Goal: Task Accomplishment & Management: Use online tool/utility

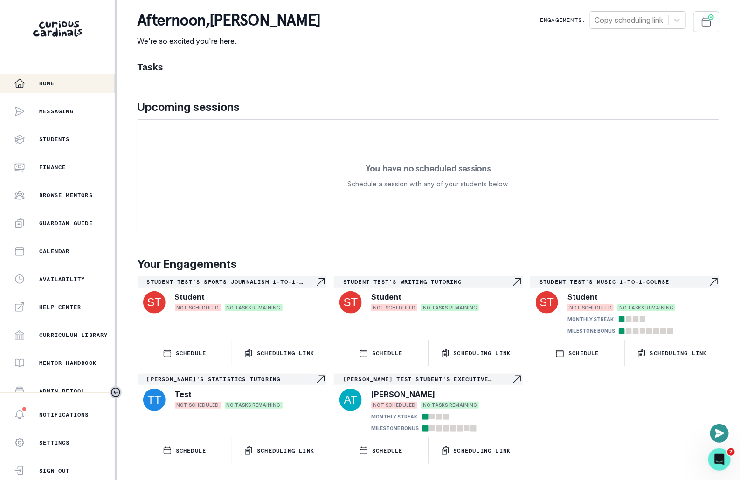
scroll to position [119, 0]
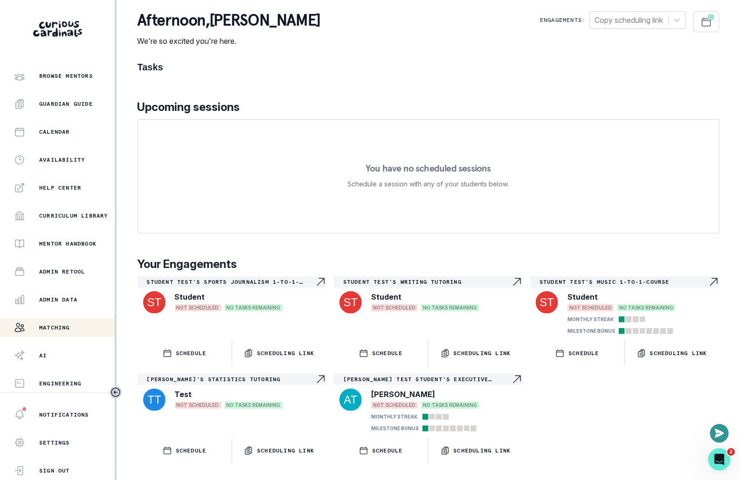
click at [69, 332] on div "Matching" at bounding box center [64, 327] width 101 height 11
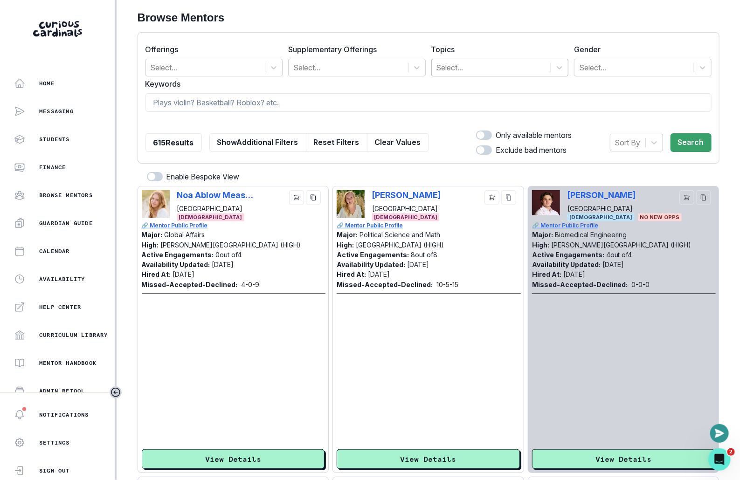
click at [493, 71] on div at bounding box center [492, 67] width 110 height 13
click at [296, 118] on div at bounding box center [429, 122] width 566 height 8
click at [297, 96] on input at bounding box center [429, 102] width 566 height 19
type input "board game"
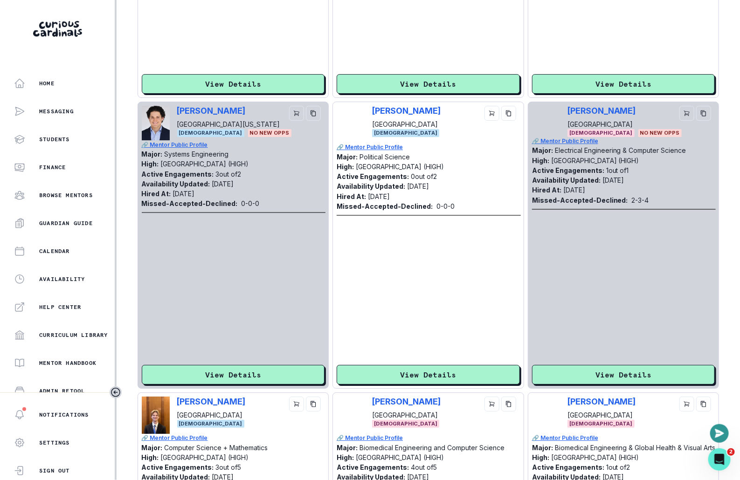
scroll to position [1282, 0]
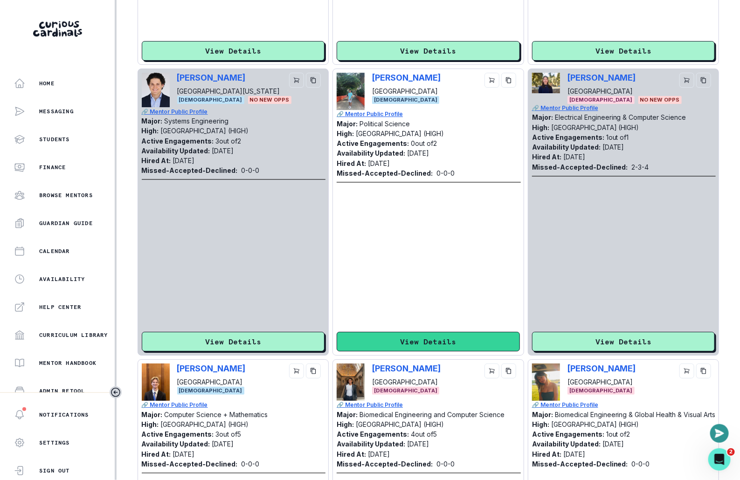
click at [362, 343] on button "View Details" at bounding box center [428, 342] width 183 height 20
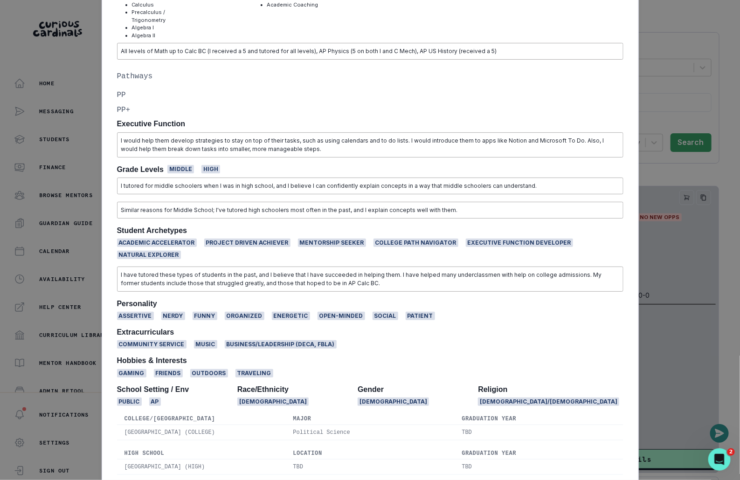
scroll to position [440, 0]
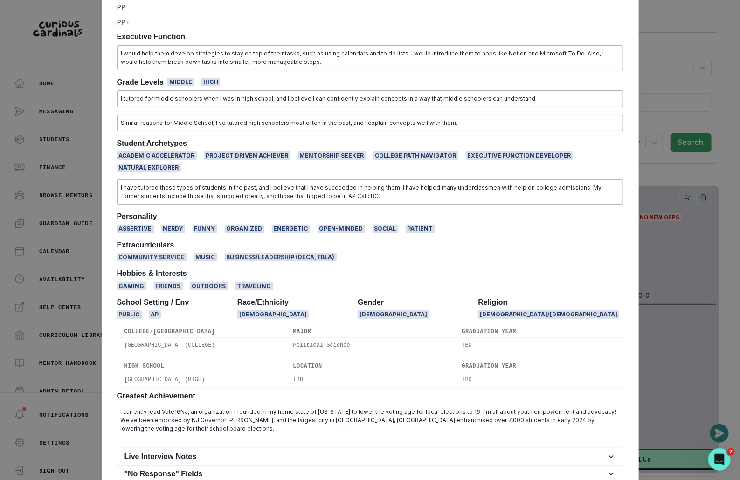
click at [66, 226] on div "[PERSON_NAME] Yale University Political Science [DEMOGRAPHIC_DATA] | AM EF | M …" at bounding box center [370, 240] width 740 height 480
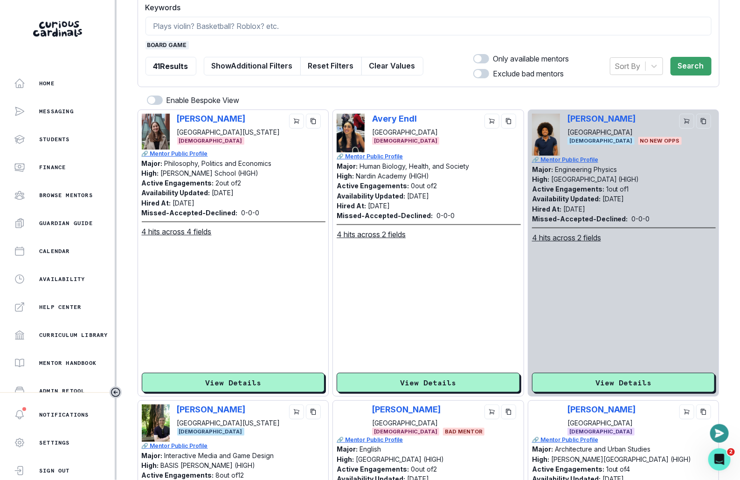
scroll to position [0, 0]
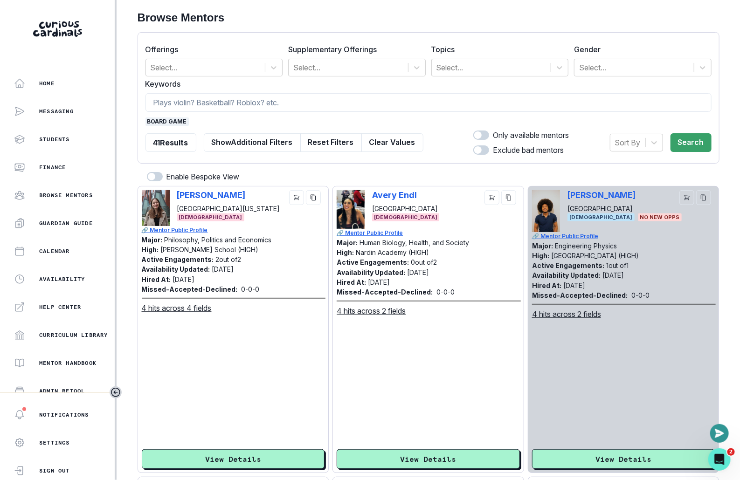
click at [177, 120] on span "board game" at bounding box center [167, 122] width 43 height 8
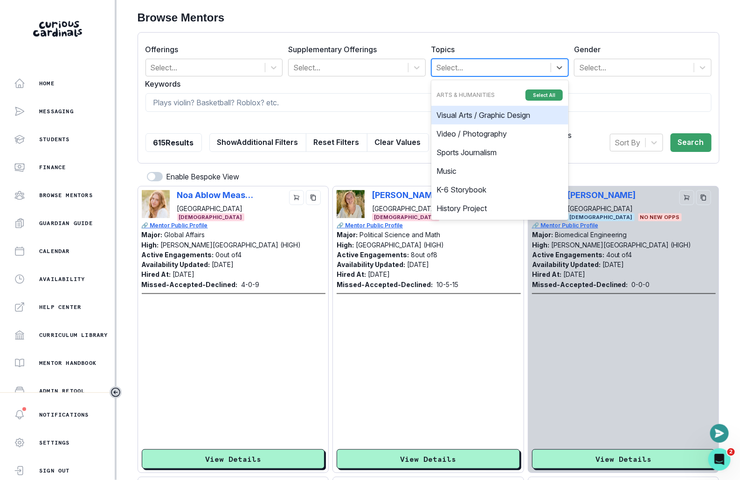
click at [461, 76] on div "Select..." at bounding box center [500, 68] width 138 height 18
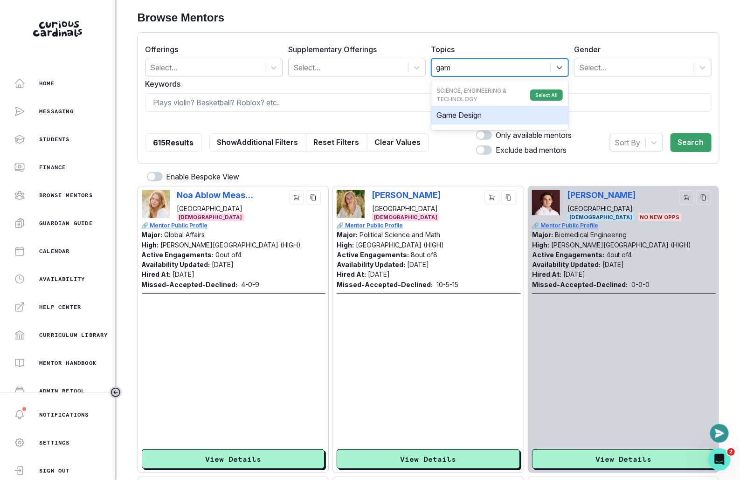
type input "game"
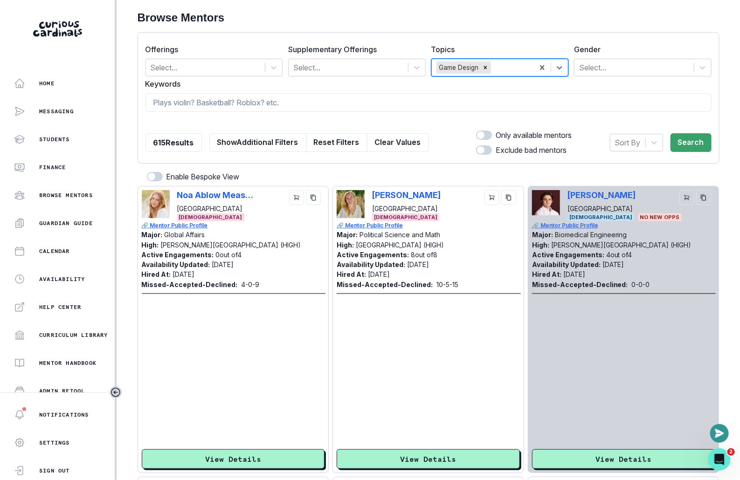
click at [715, 137] on div "Offerings Select... Supplementary Offerings Select... Topics option Game Design…" at bounding box center [429, 98] width 582 height 132
drag, startPoint x: 692, startPoint y: 138, endPoint x: 653, endPoint y: 138, distance: 39.2
click at [692, 138] on button "Search" at bounding box center [691, 142] width 41 height 19
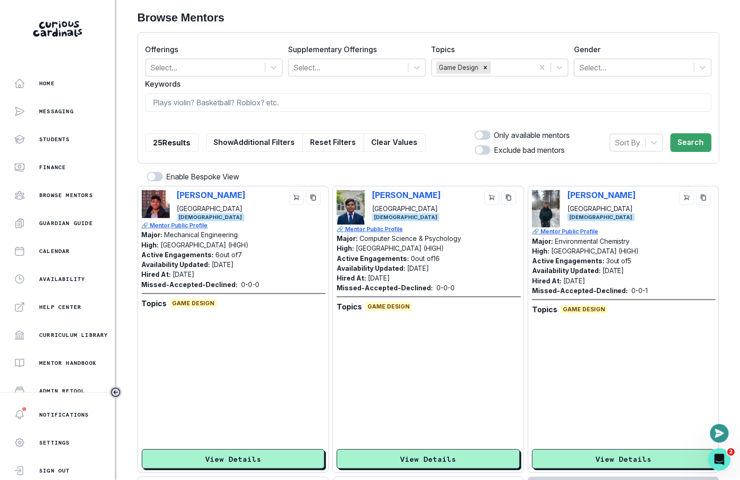
click at [481, 135] on span at bounding box center [483, 135] width 16 height 9
click at [475, 131] on input "checkbox" at bounding box center [474, 130] width 0 height 0
checkbox input "true"
click at [691, 142] on button "Search" at bounding box center [691, 142] width 41 height 19
